Goal: Check status: Check status

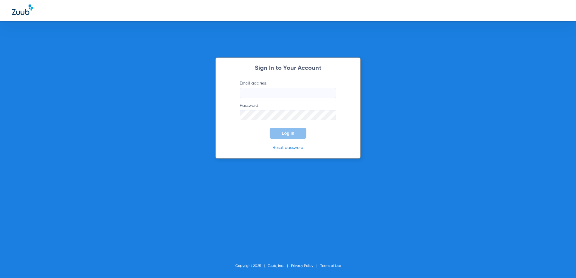
type input "[EMAIL_ADDRESS][DOMAIN_NAME]"
click at [284, 131] on span "Log In" at bounding box center [288, 133] width 13 height 5
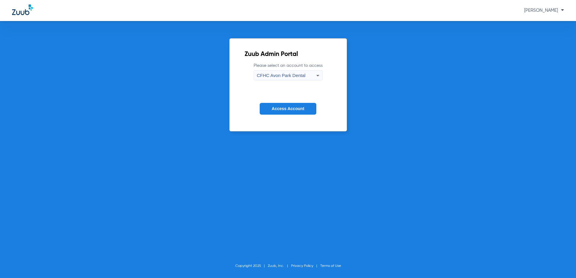
click at [276, 75] on span "CFHC Avon Park Dental" at bounding box center [281, 75] width 48 height 5
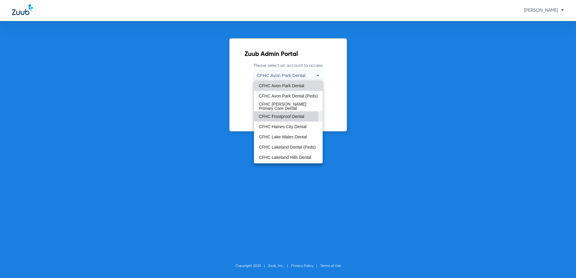
click at [271, 117] on span "CFHC Frostproof Dental" at bounding box center [281, 116] width 45 height 4
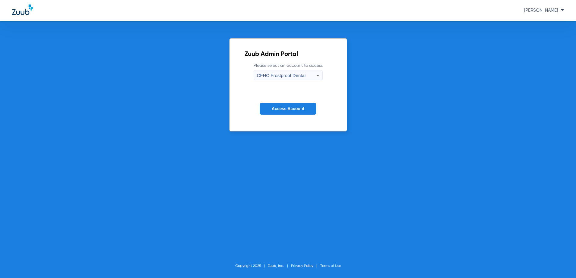
click at [274, 111] on span "Access Account" at bounding box center [288, 108] width 33 height 5
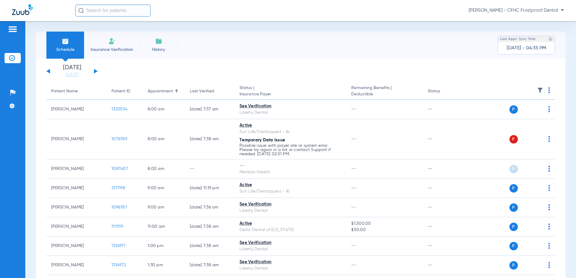
scroll to position [134, 0]
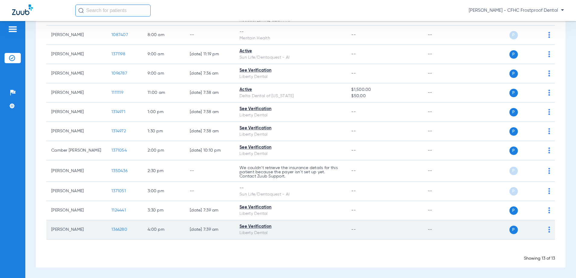
click at [117, 230] on span "1366280" at bounding box center [119, 230] width 16 height 4
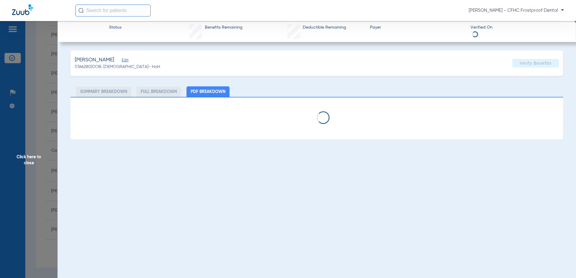
select select "page-width"
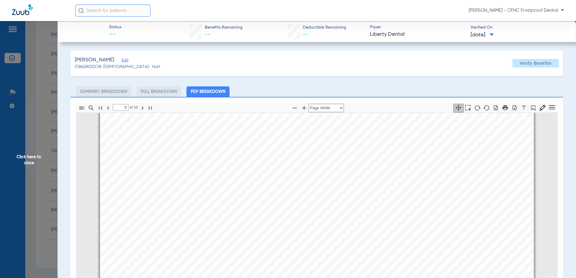
scroll to position [2894, 0]
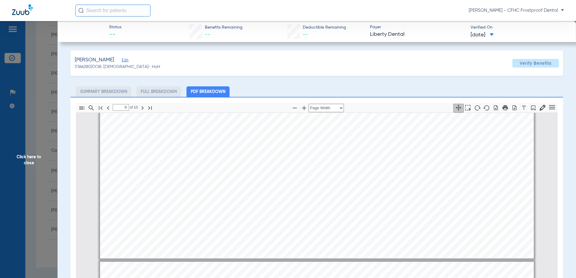
type input "10"
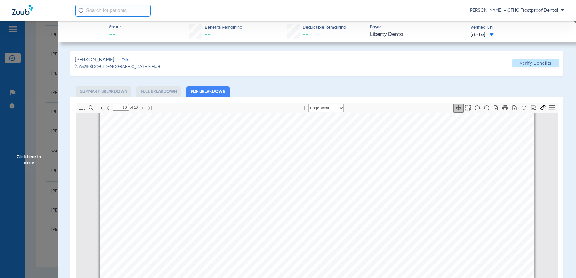
scroll to position [3630, 0]
